Goal: Task Accomplishment & Management: Manage account settings

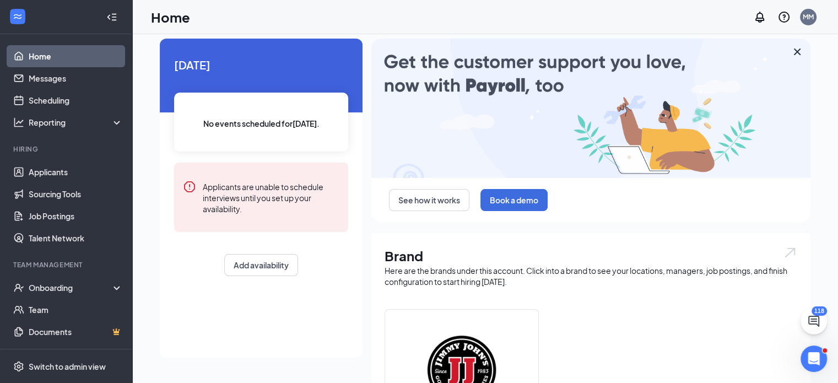
scroll to position [55, 0]
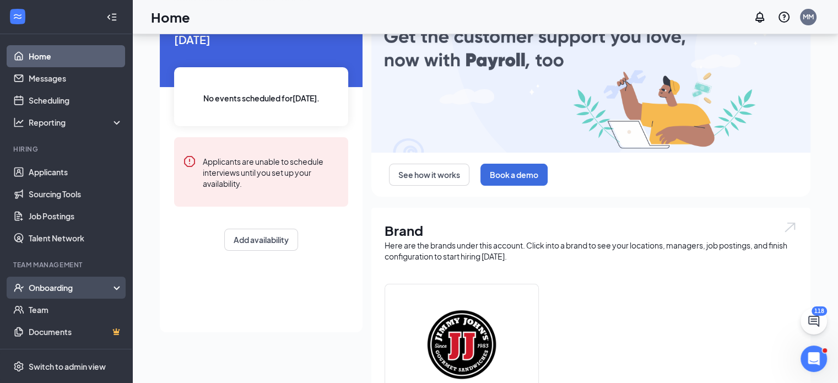
click at [61, 288] on div "Onboarding" at bounding box center [71, 287] width 85 height 11
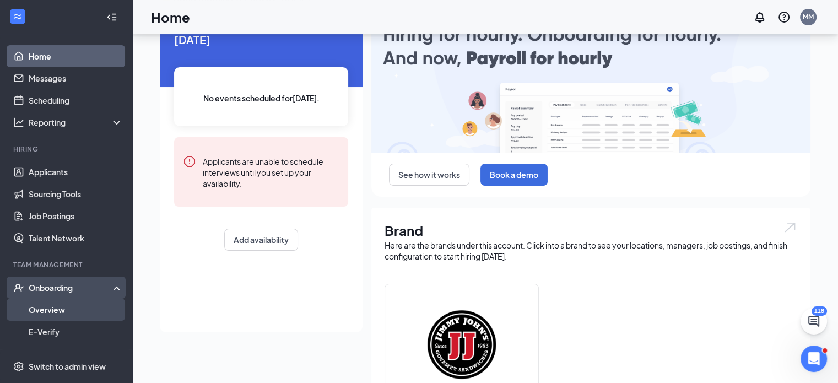
click at [60, 304] on link "Overview" at bounding box center [76, 310] width 94 height 22
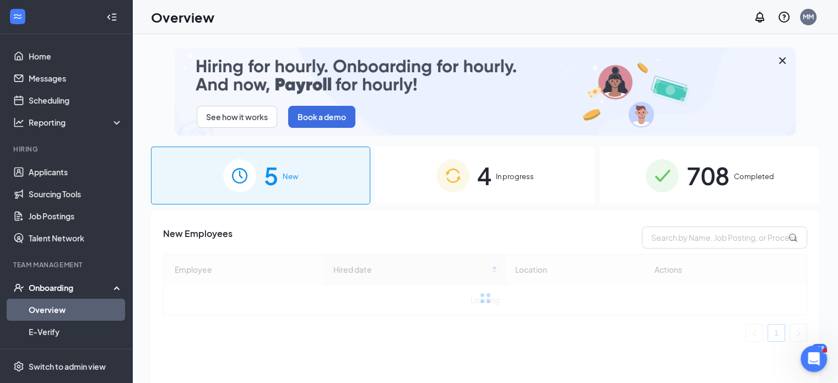
scroll to position [50, 0]
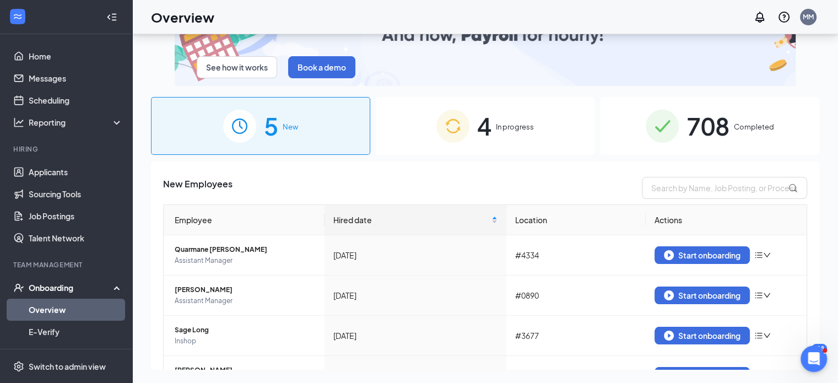
click at [505, 145] on div "4 In progress" at bounding box center [485, 126] width 219 height 58
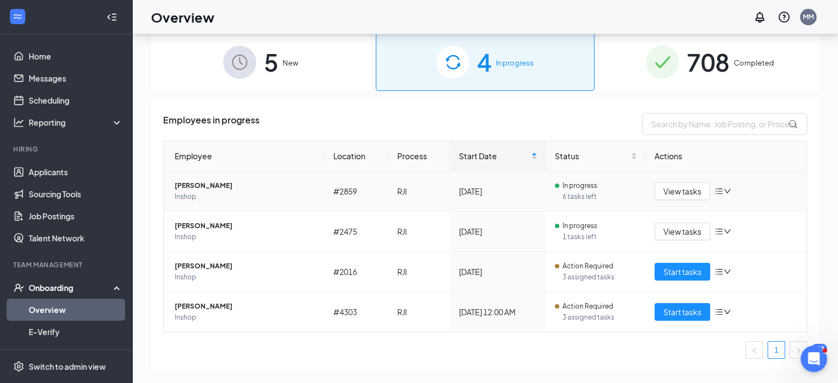
scroll to position [45, 0]
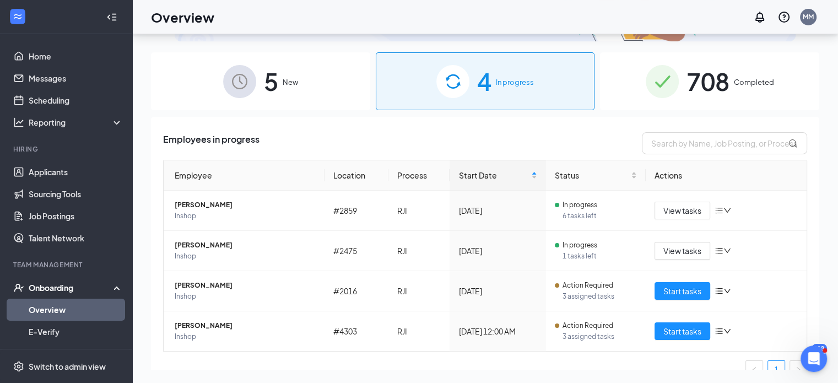
click at [644, 99] on div "708 Completed" at bounding box center [709, 81] width 219 height 58
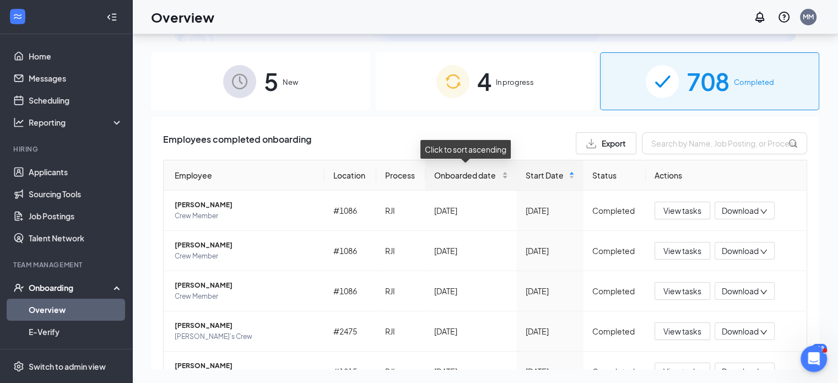
click at [444, 173] on span "Onboarded date" at bounding box center [467, 175] width 66 height 12
click at [444, 174] on span "Onboarded date" at bounding box center [467, 175] width 66 height 12
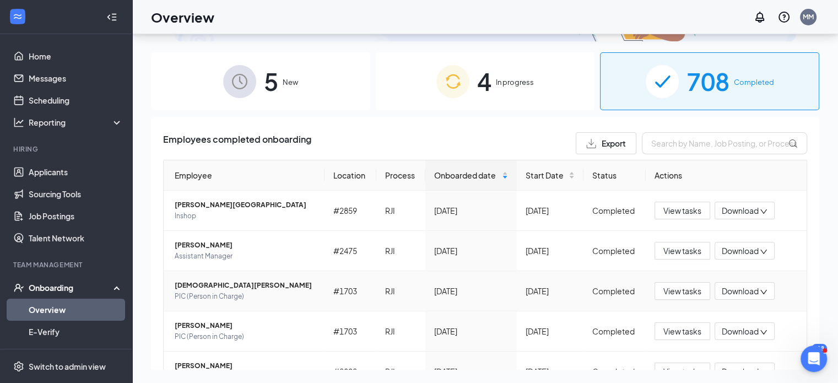
click at [244, 293] on span "PIC (Person in Charge)" at bounding box center [245, 296] width 141 height 11
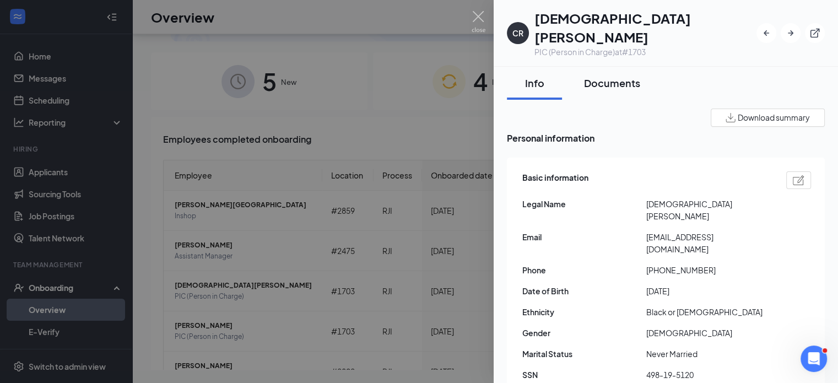
drag, startPoint x: 584, startPoint y: 60, endPoint x: 590, endPoint y: 72, distance: 13.1
click at [585, 76] on div "Documents" at bounding box center [612, 83] width 56 height 14
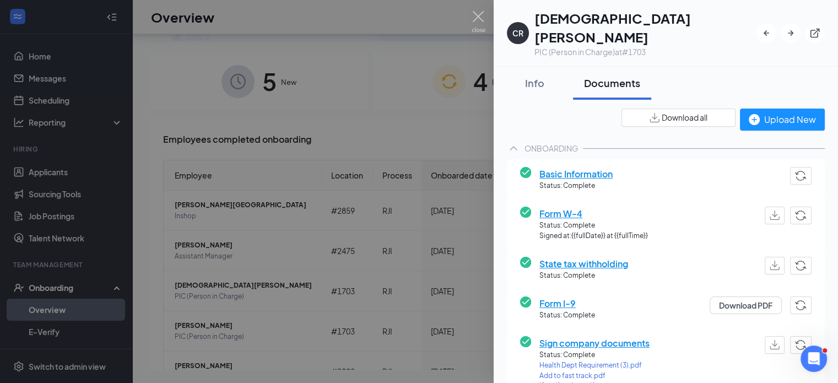
click at [701, 109] on button "Download all" at bounding box center [679, 118] width 114 height 18
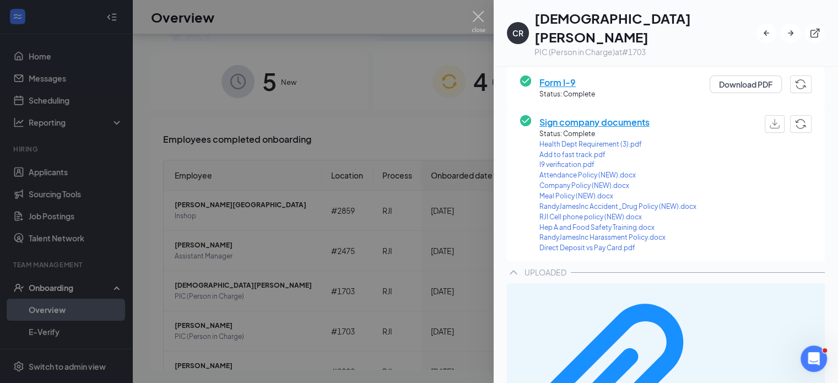
scroll to position [224, 0]
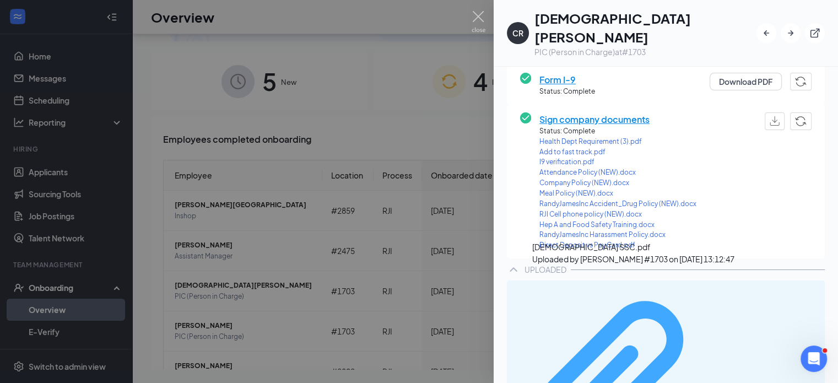
click at [716, 382] on div "[DEMOGRAPHIC_DATA] SSC.pdf" at bounding box center [767, 386] width 103 height 9
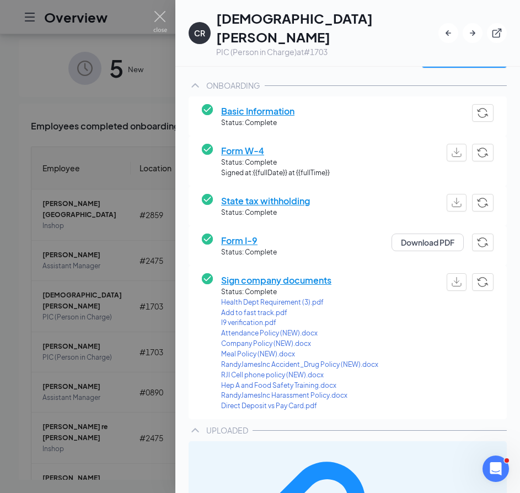
scroll to position [0, 0]
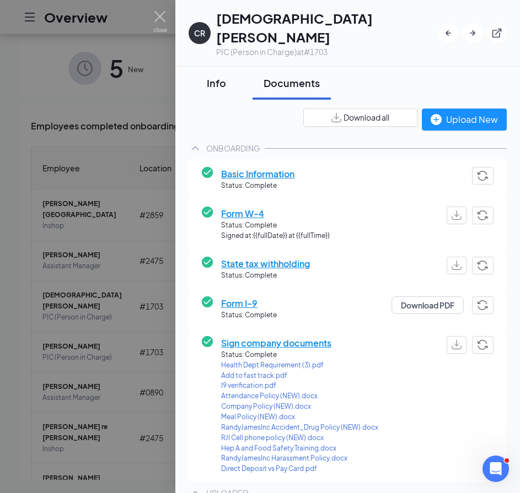
click at [221, 76] on div "Info" at bounding box center [216, 83] width 33 height 14
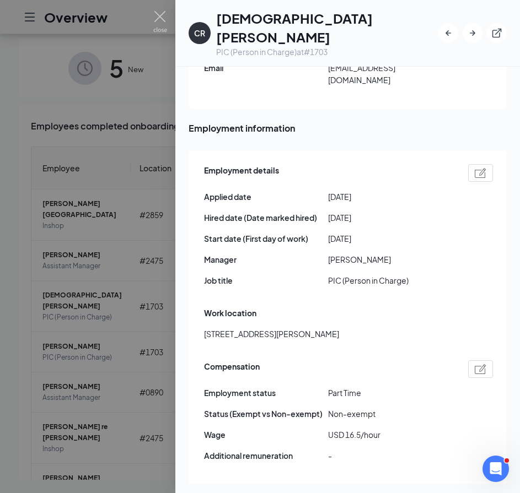
scroll to position [496, 0]
